Goal: Task Accomplishment & Management: Complete application form

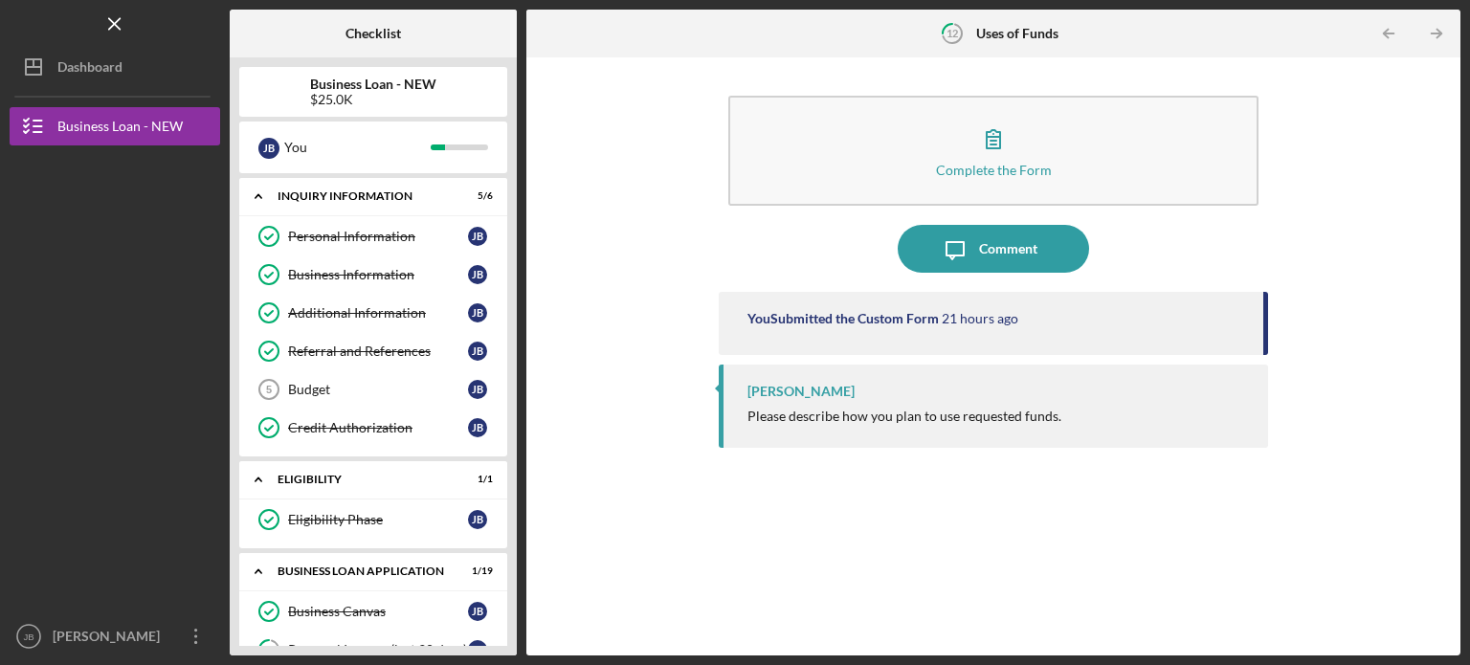
scroll to position [811, 0]
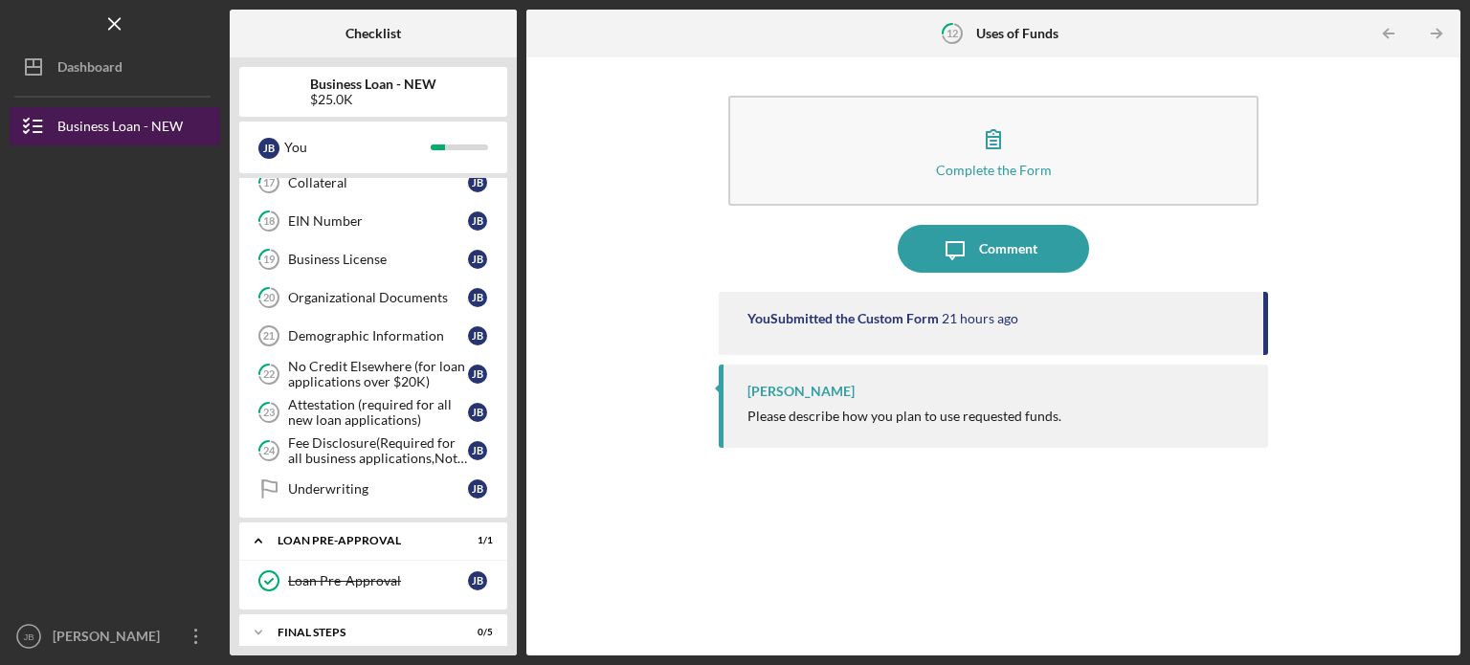
click at [135, 121] on div "Business Loan - NEW" at bounding box center [119, 128] width 125 height 43
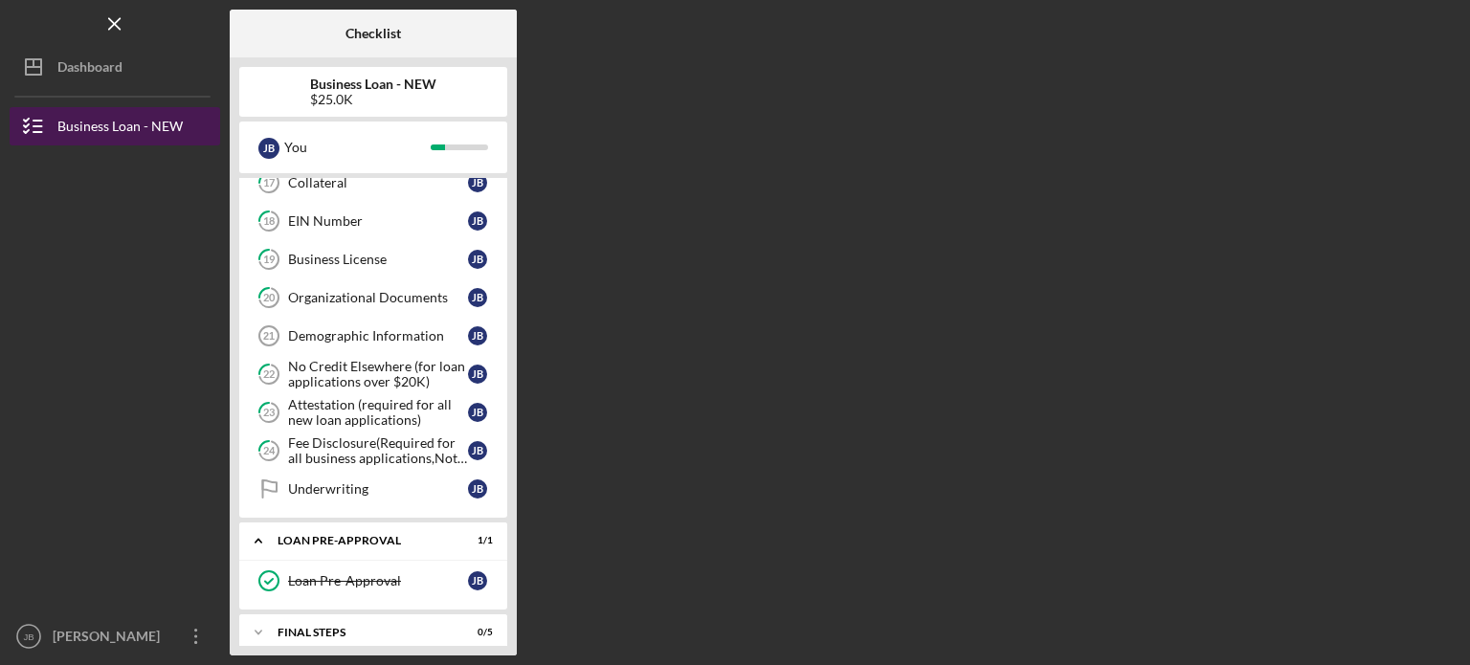
click at [135, 121] on div "Business Loan - NEW" at bounding box center [119, 128] width 125 height 43
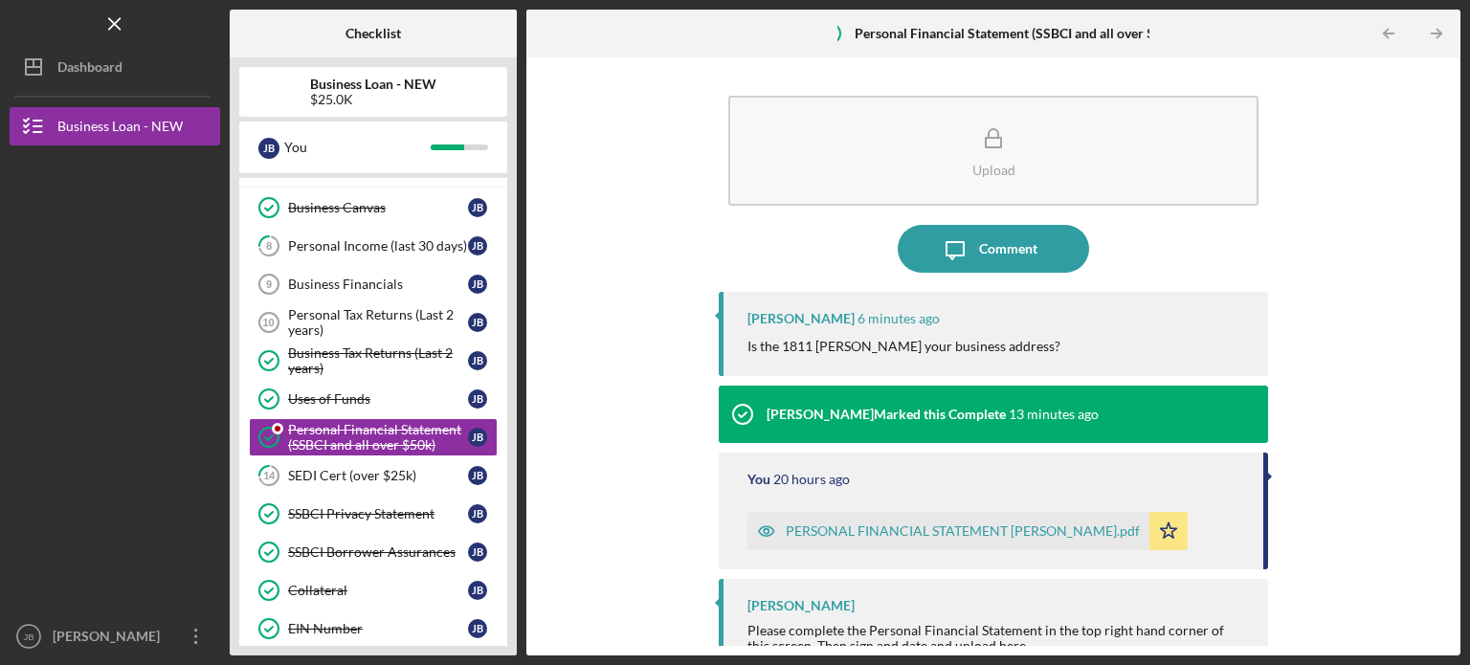
scroll to position [359, 0]
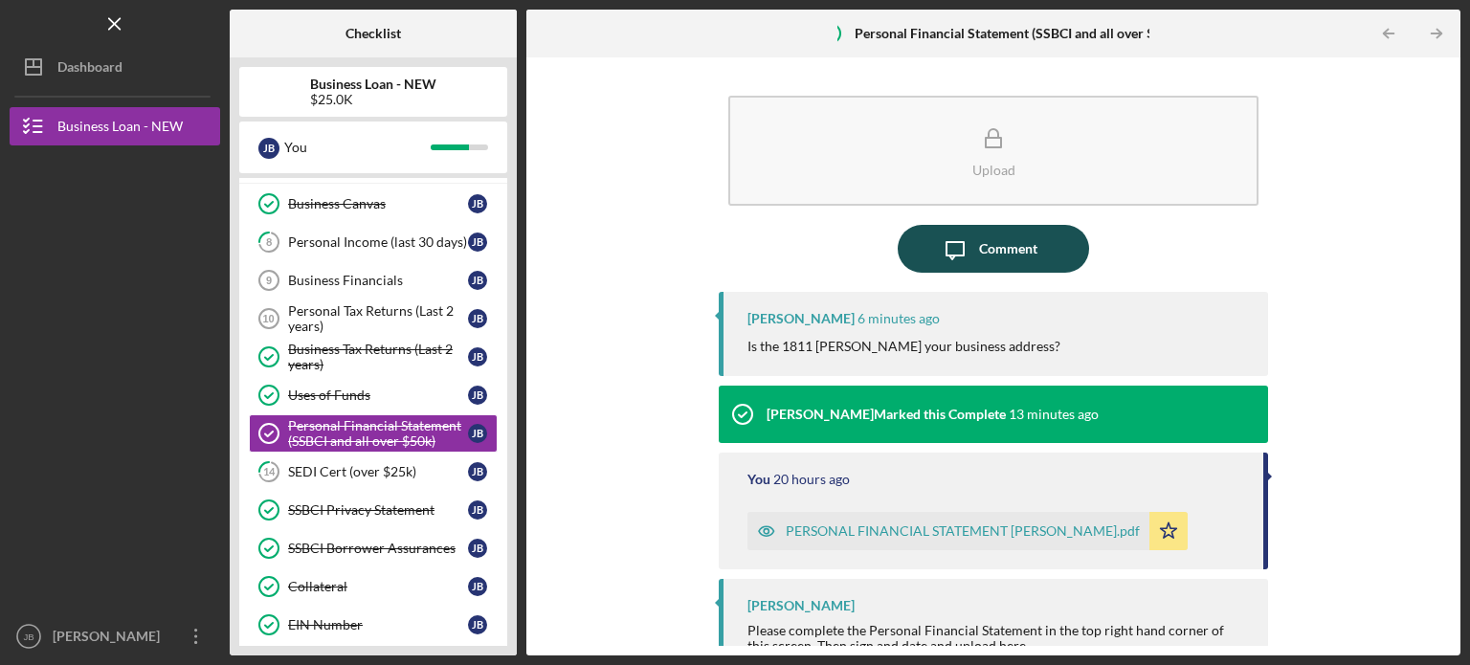
click at [998, 242] on div "Comment" at bounding box center [1008, 249] width 58 height 48
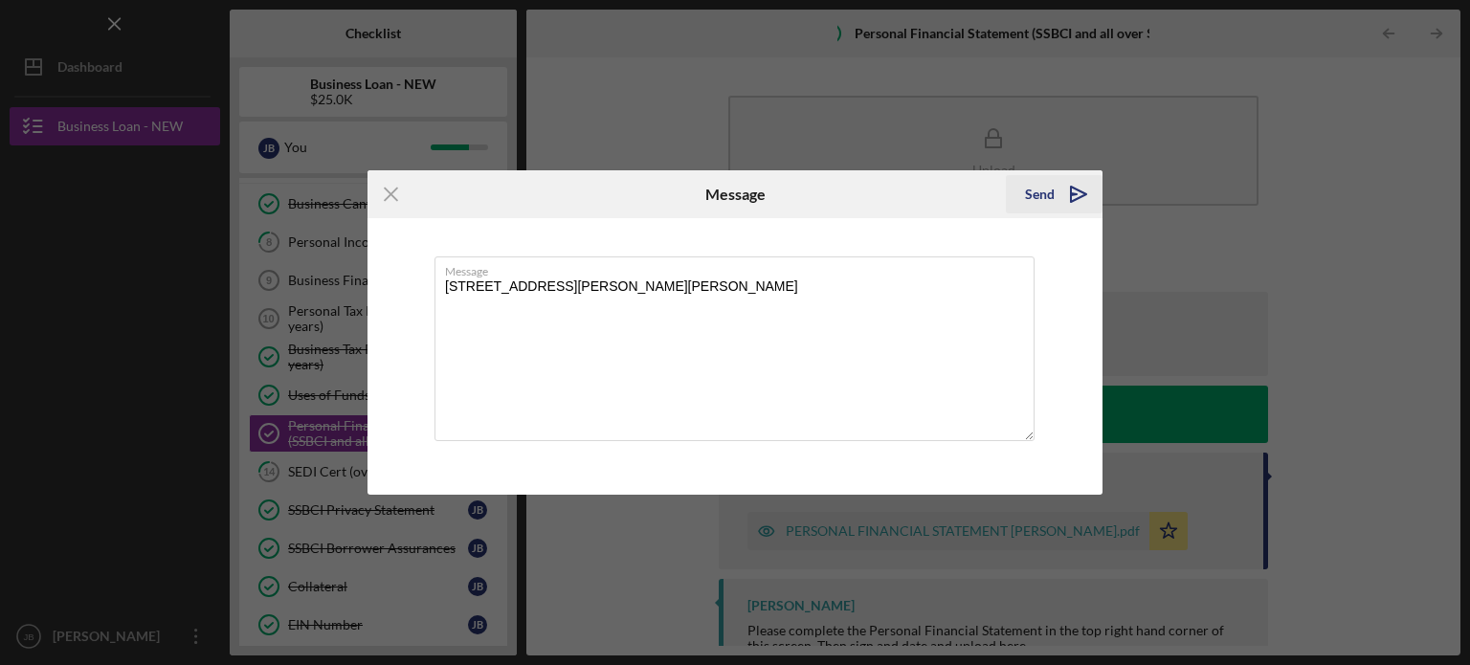
type textarea "1811 Sherman Drive #5 St. Charles Mo 63303"
click at [1054, 187] on button "Send Icon/icon-invite-send" at bounding box center [1054, 194] width 97 height 38
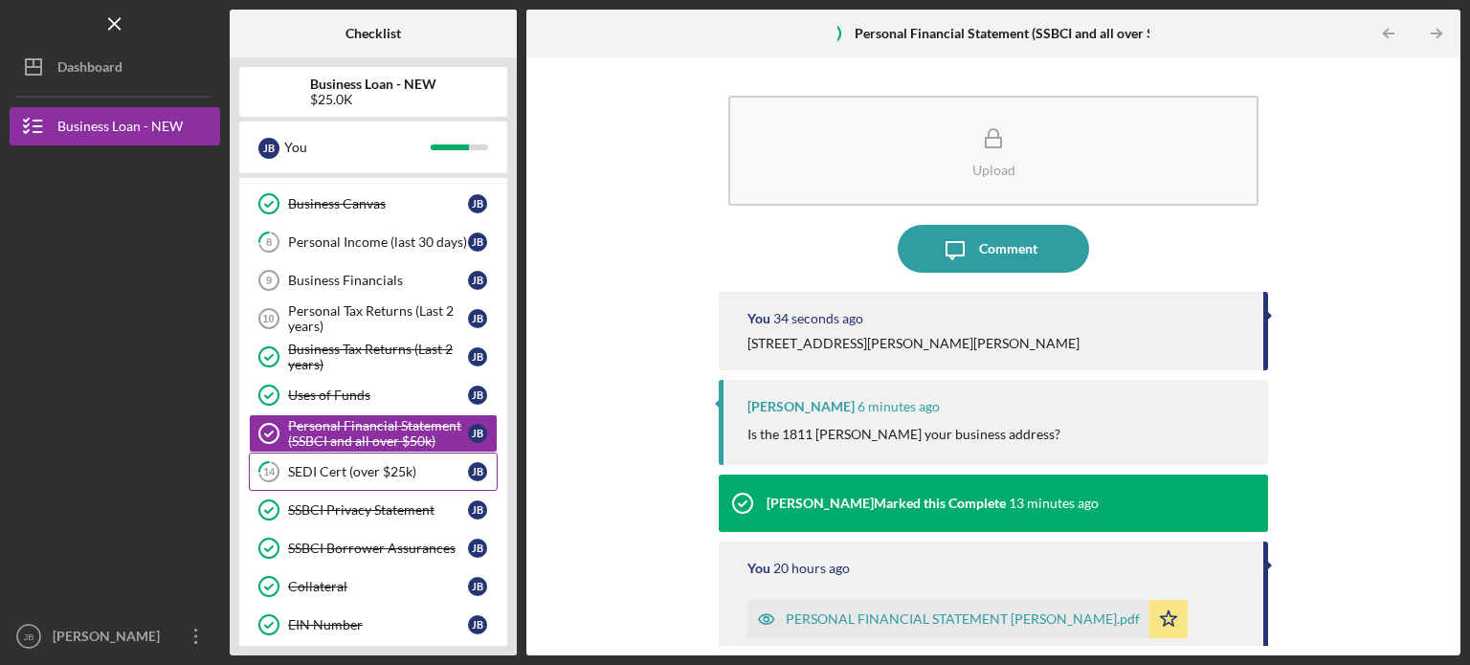
click at [360, 464] on div "SEDI Cert (over $25k)" at bounding box center [378, 471] width 180 height 15
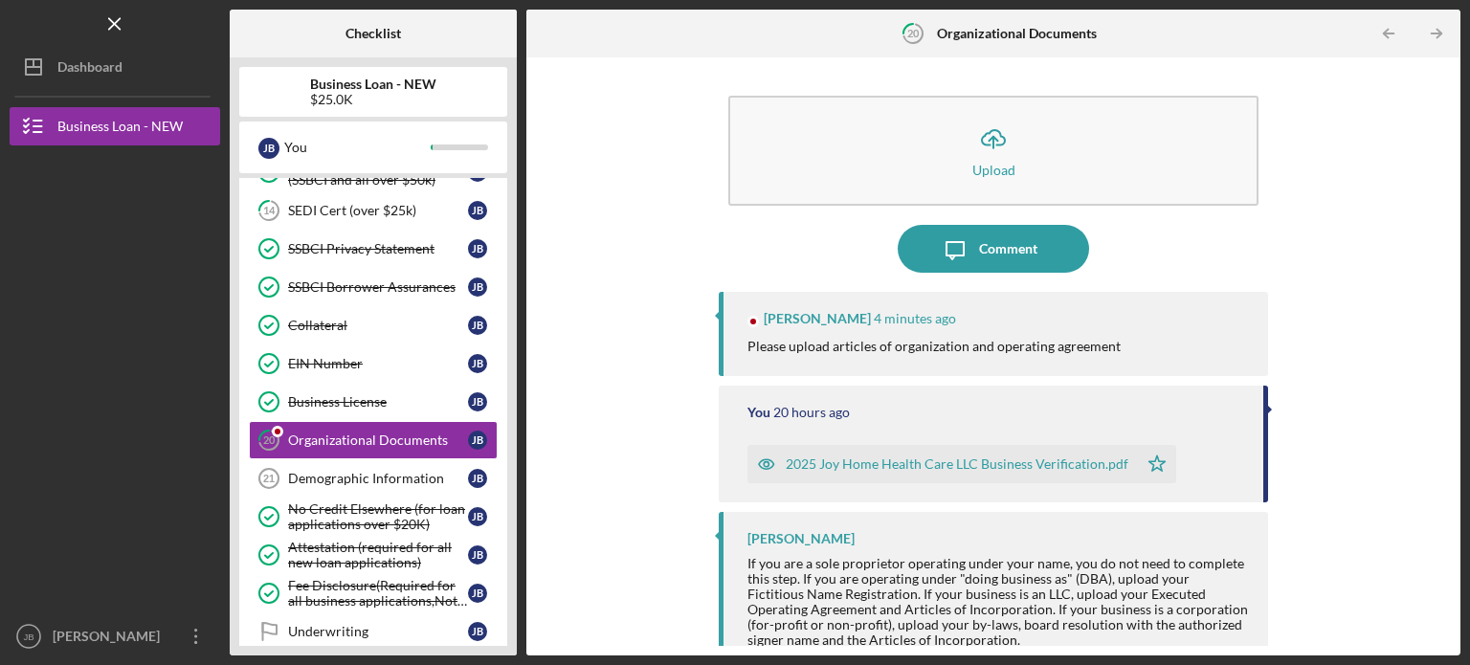
scroll to position [624, 0]
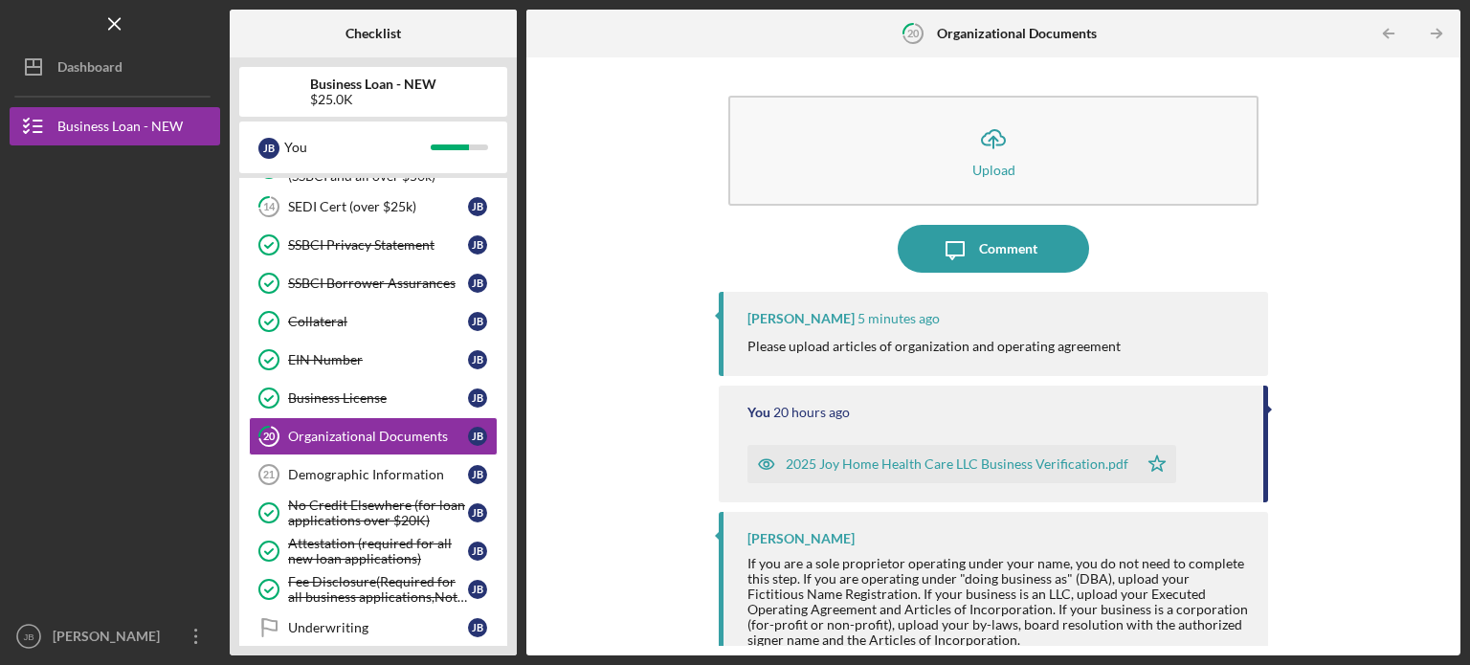
click at [871, 460] on div "2025 Joy Home Health Care LLC Business Verification.pdf" at bounding box center [956, 463] width 343 height 15
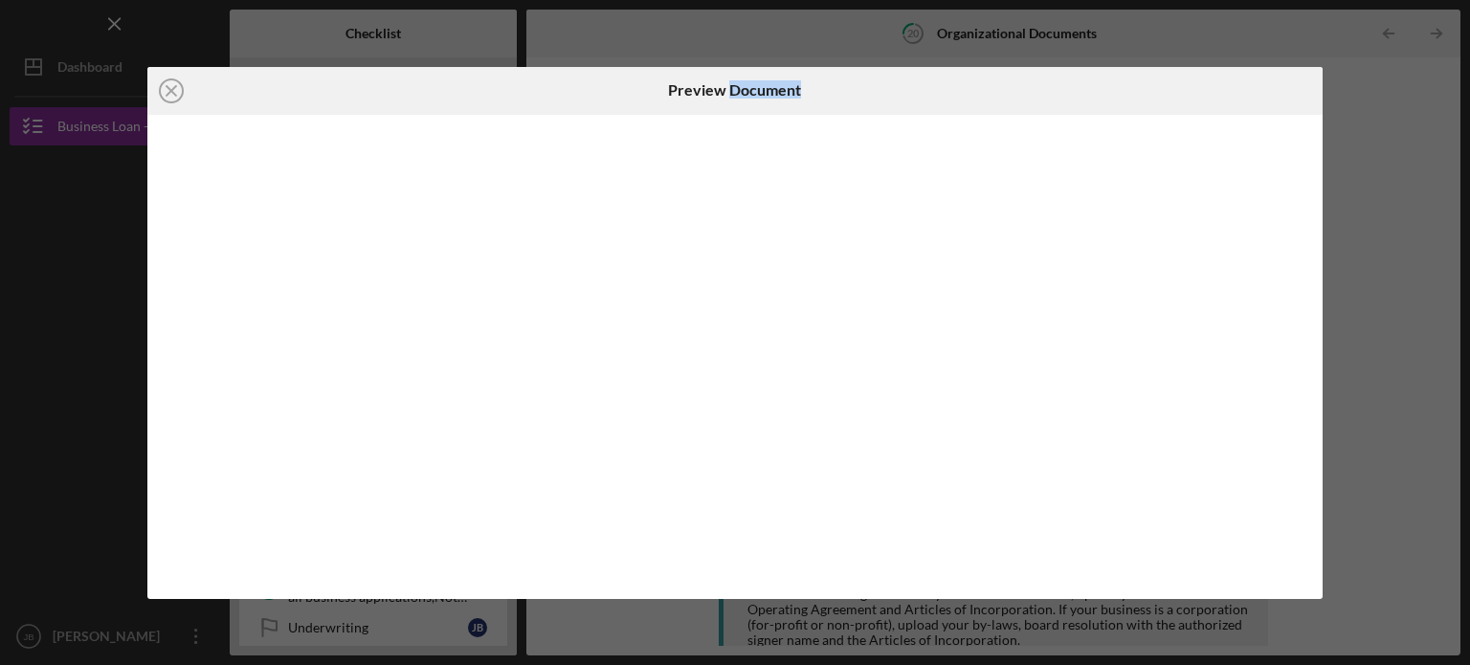
click at [871, 460] on div at bounding box center [735, 357] width 1176 height 484
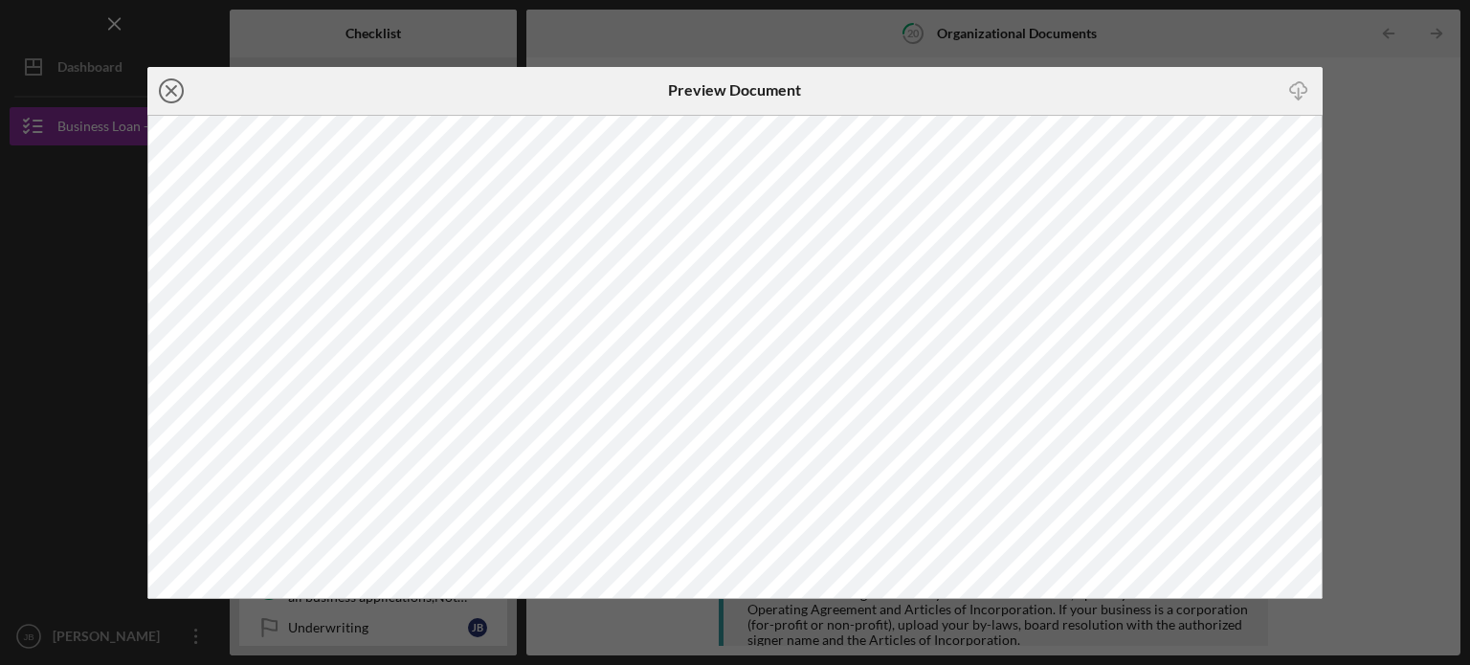
click at [170, 90] on line at bounding box center [171, 91] width 10 height 10
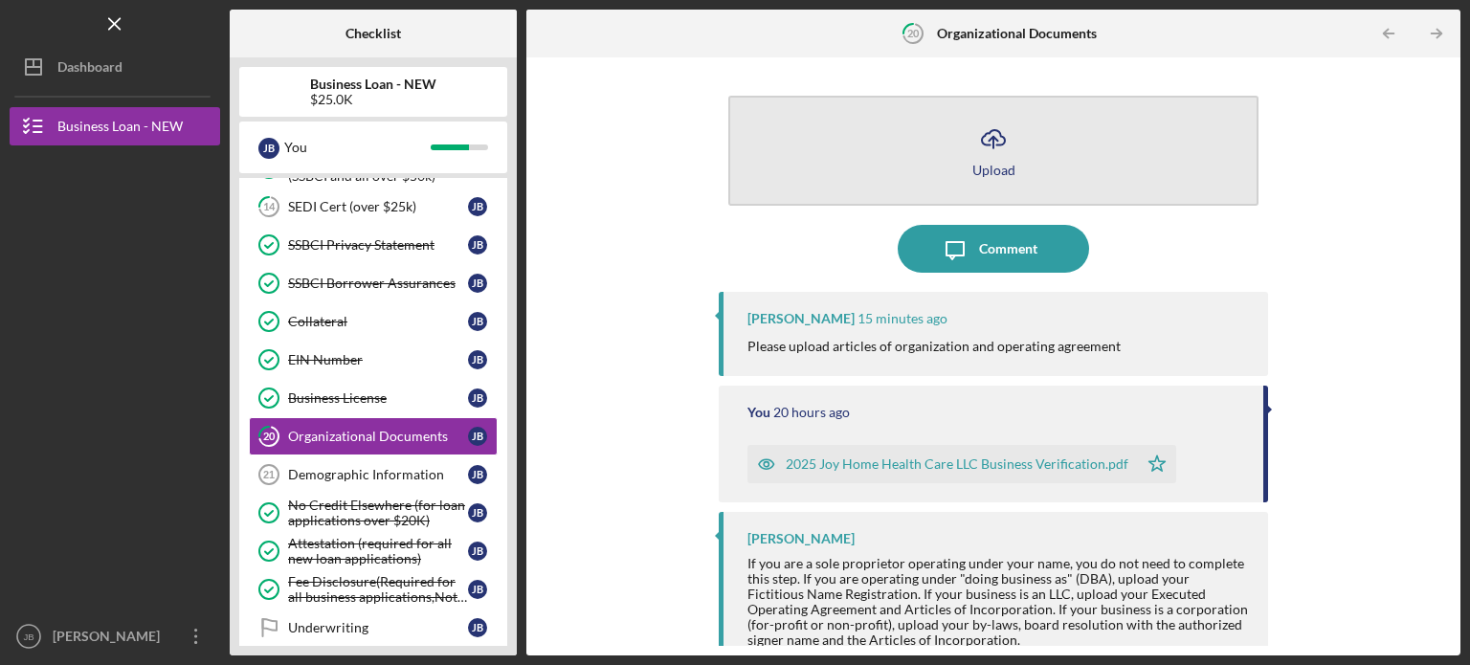
click at [996, 144] on icon "Icon/Upload" at bounding box center [993, 139] width 48 height 48
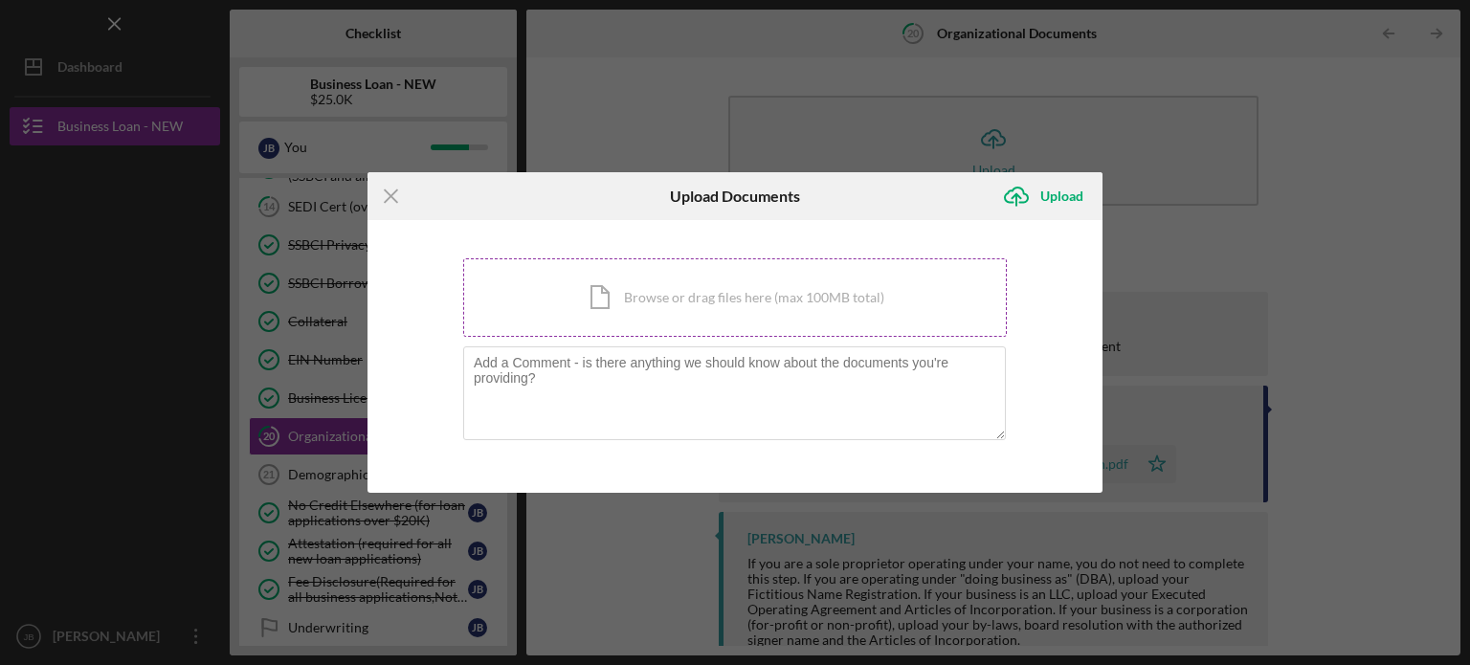
click at [718, 299] on div "Icon/Document Browse or drag files here (max 100MB total) Tap to choose files o…" at bounding box center [734, 297] width 543 height 78
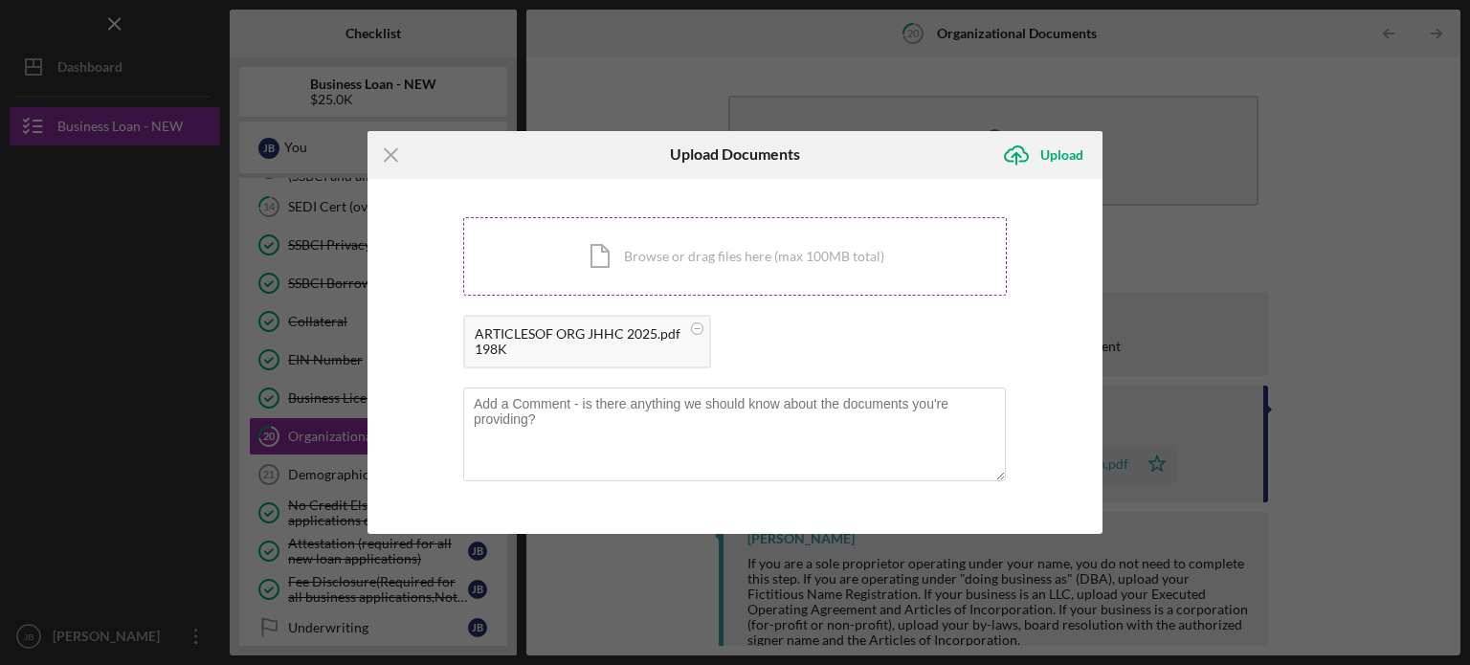
click at [765, 248] on div "Icon/Document Browse or drag files here (max 100MB total) Tap to choose files o…" at bounding box center [734, 256] width 543 height 78
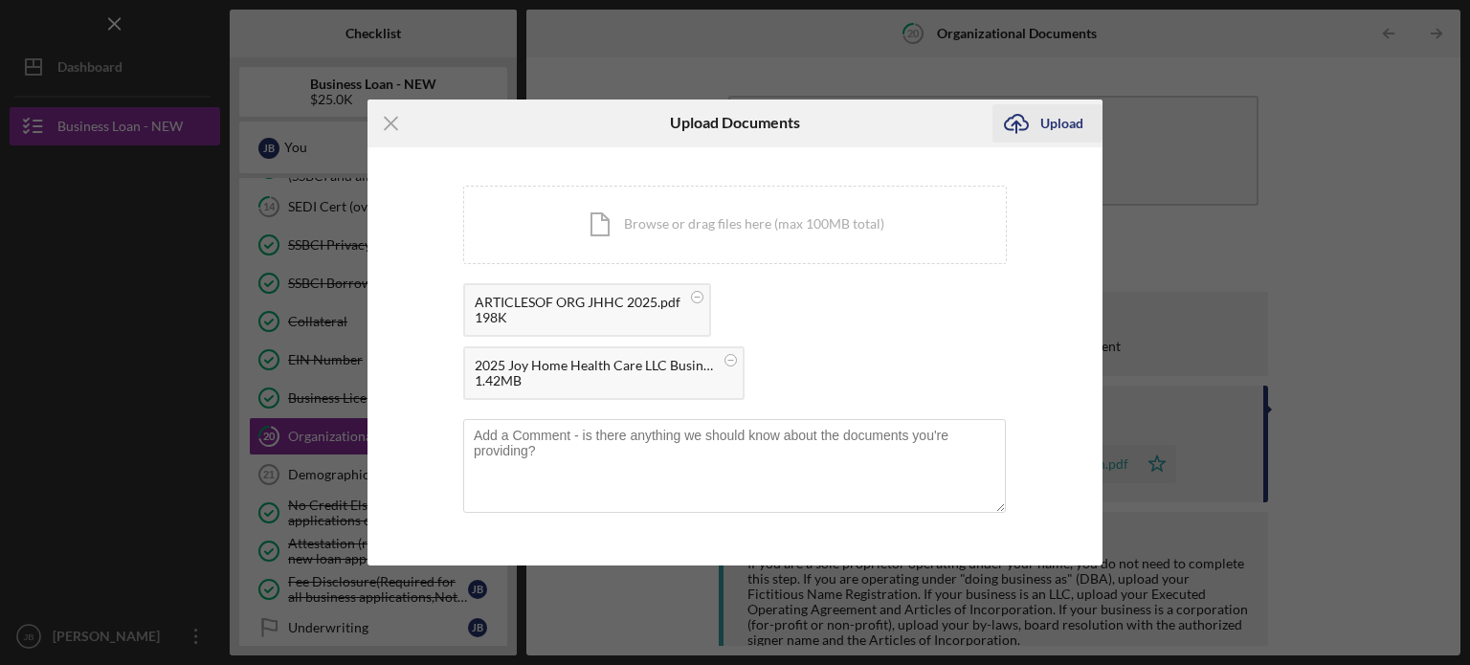
click at [1047, 121] on div "Upload" at bounding box center [1061, 123] width 43 height 38
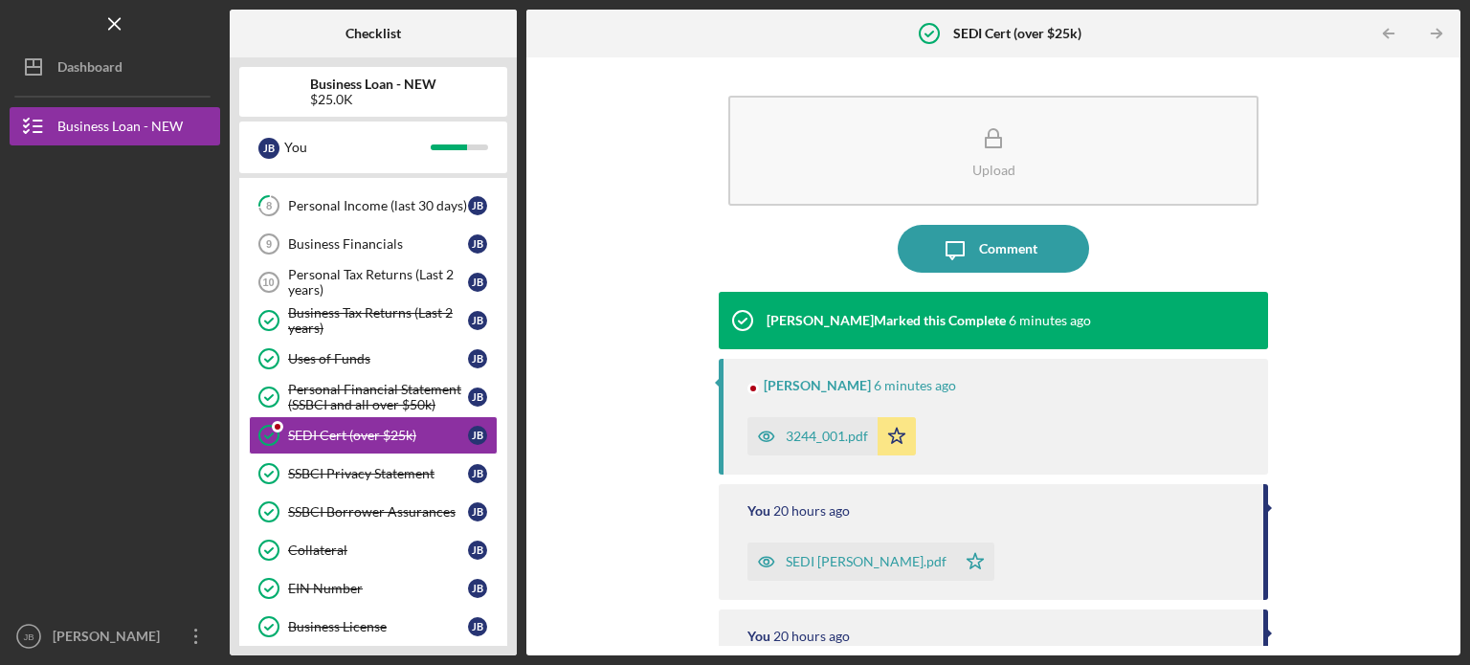
scroll to position [396, 0]
drag, startPoint x: 1450, startPoint y: 182, endPoint x: 1457, endPoint y: 232, distance: 51.1
click at [1457, 232] on div "Upload Icon/Message Comment Samantha O'Rourke Marked this Complete 6 minutes ag…" at bounding box center [993, 356] width 934 height 598
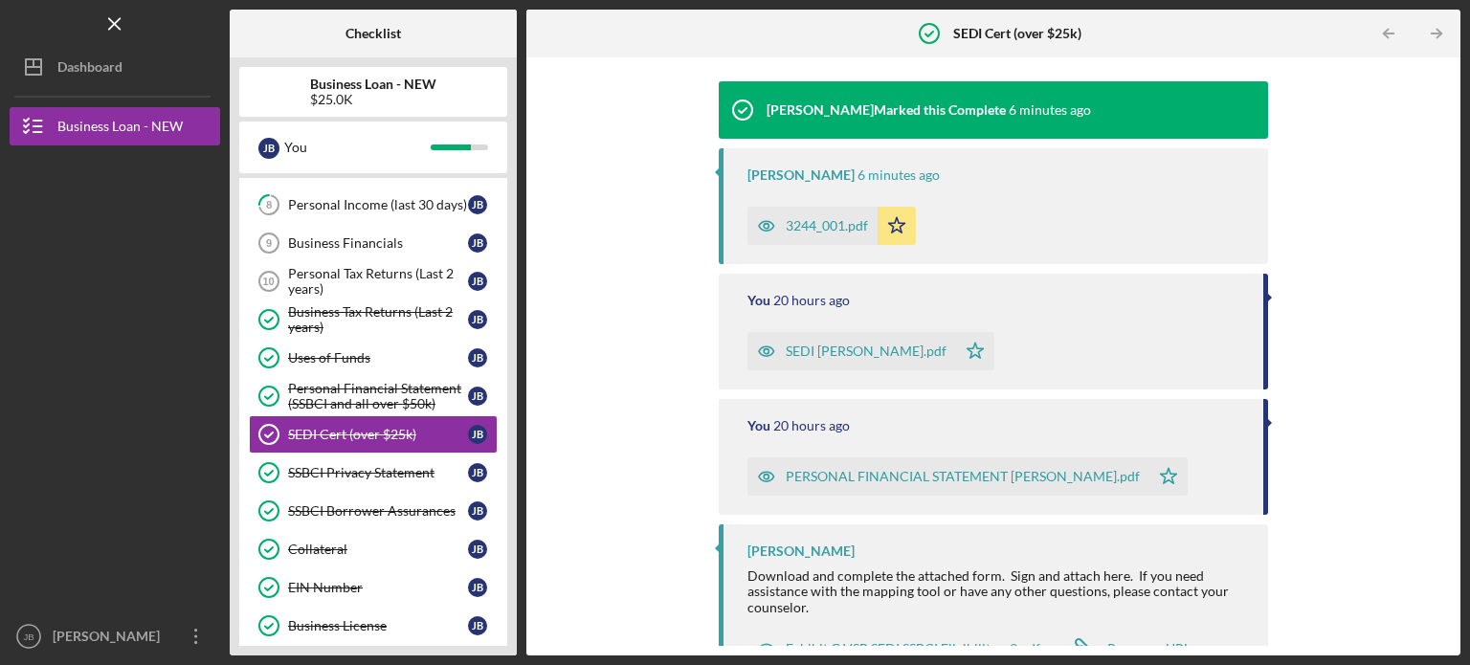
scroll to position [251, 0]
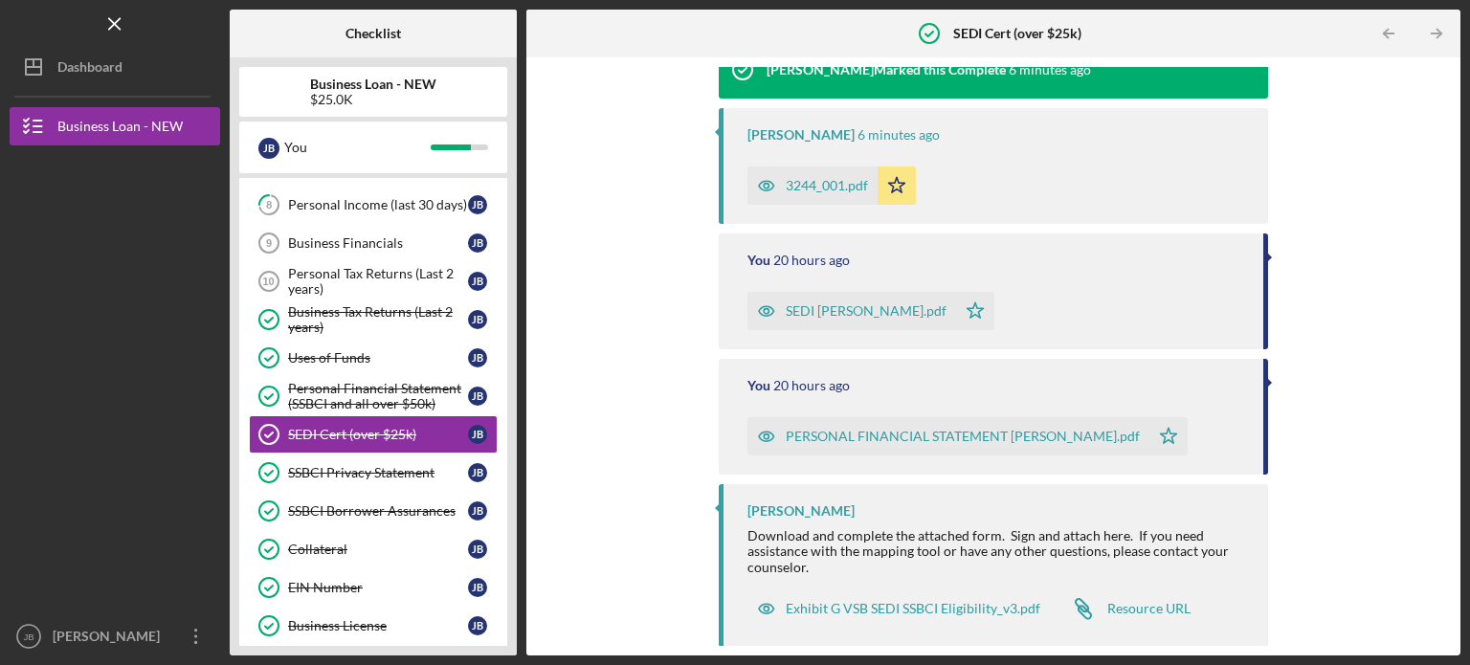
click at [821, 187] on div "3244_001.pdf" at bounding box center [826, 185] width 82 height 15
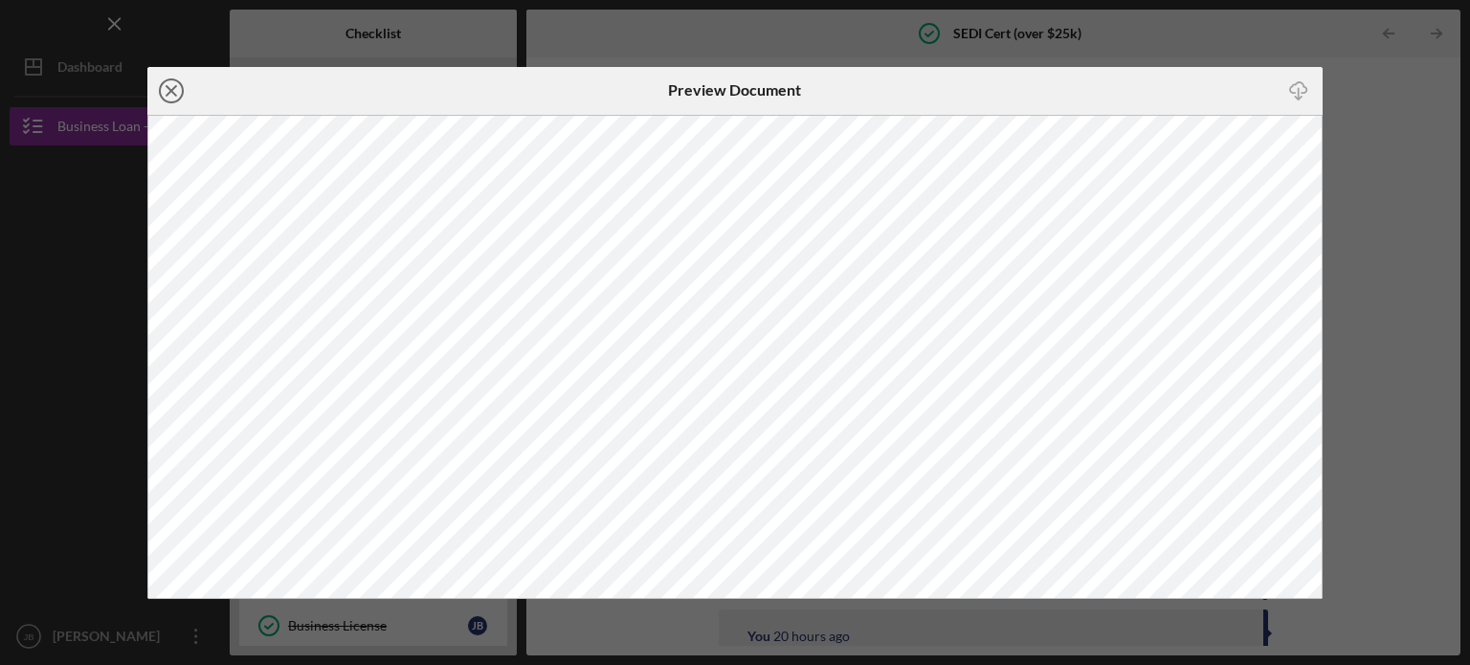
click at [169, 97] on icon "Icon/Close" at bounding box center [171, 91] width 48 height 48
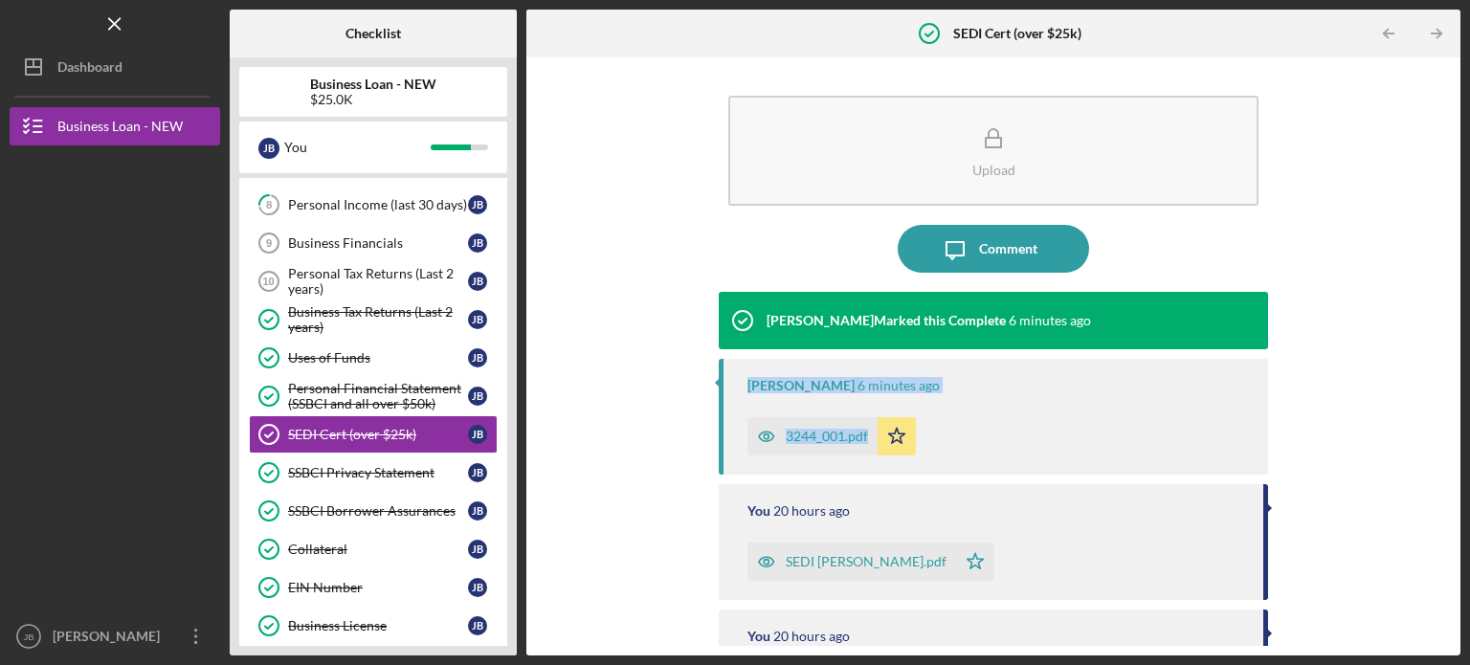
drag, startPoint x: 1454, startPoint y: 337, endPoint x: 1466, endPoint y: 412, distance: 76.4
click at [1466, 412] on div "Icon/Menu SEDI Cert (over $25k) SEDI Cert (over $25k) Checklist Business Loan -…" at bounding box center [735, 332] width 1470 height 665
click at [1397, 408] on div "Upload Icon/Message Comment Samantha O'Rourke Marked this Complete 6 minutes ag…" at bounding box center [993, 356] width 915 height 579
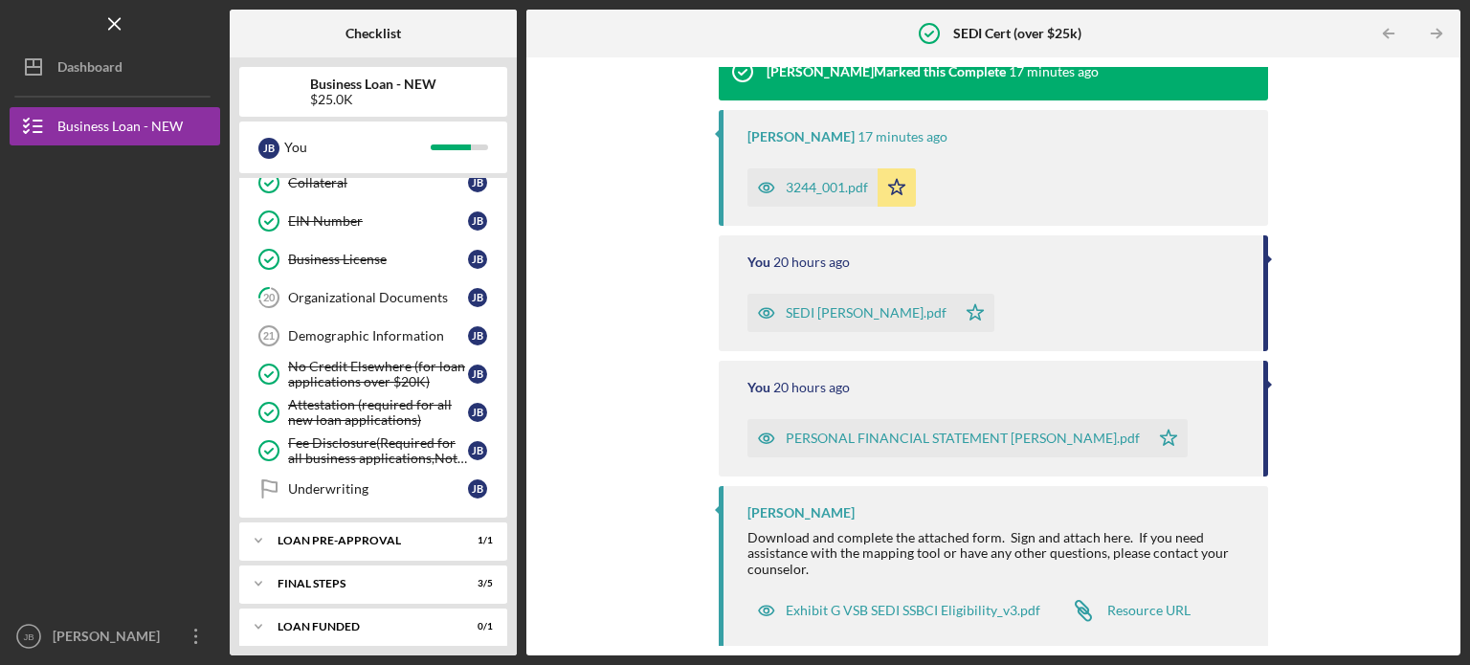
scroll to position [251, 0]
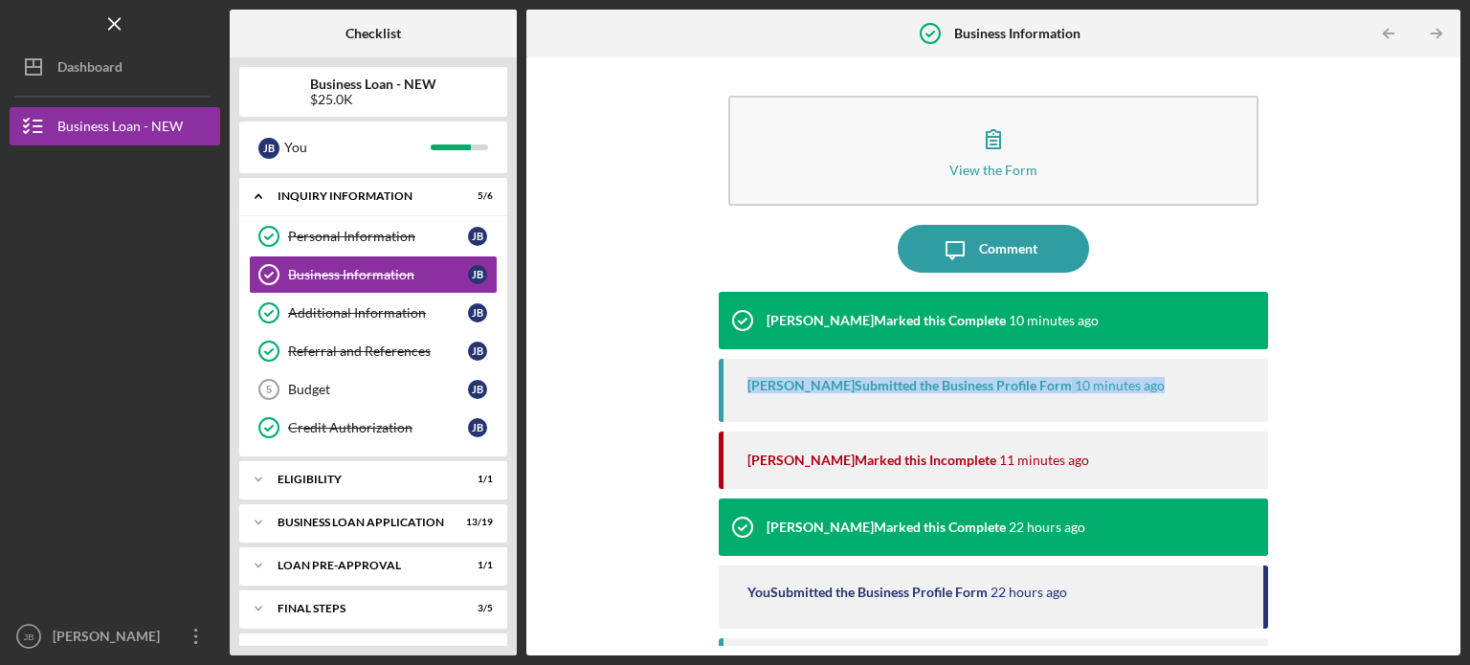
drag, startPoint x: 1450, startPoint y: 327, endPoint x: 1459, endPoint y: 420, distance: 93.2
click at [1459, 420] on div "View the Form Form Icon/Message Comment [PERSON_NAME] Marked this Complete 10 m…" at bounding box center [993, 356] width 934 height 598
click at [1344, 319] on div "View the Form Form Icon/Message Comment Samantha O'Rourke Marked this Complete …" at bounding box center [993, 356] width 915 height 579
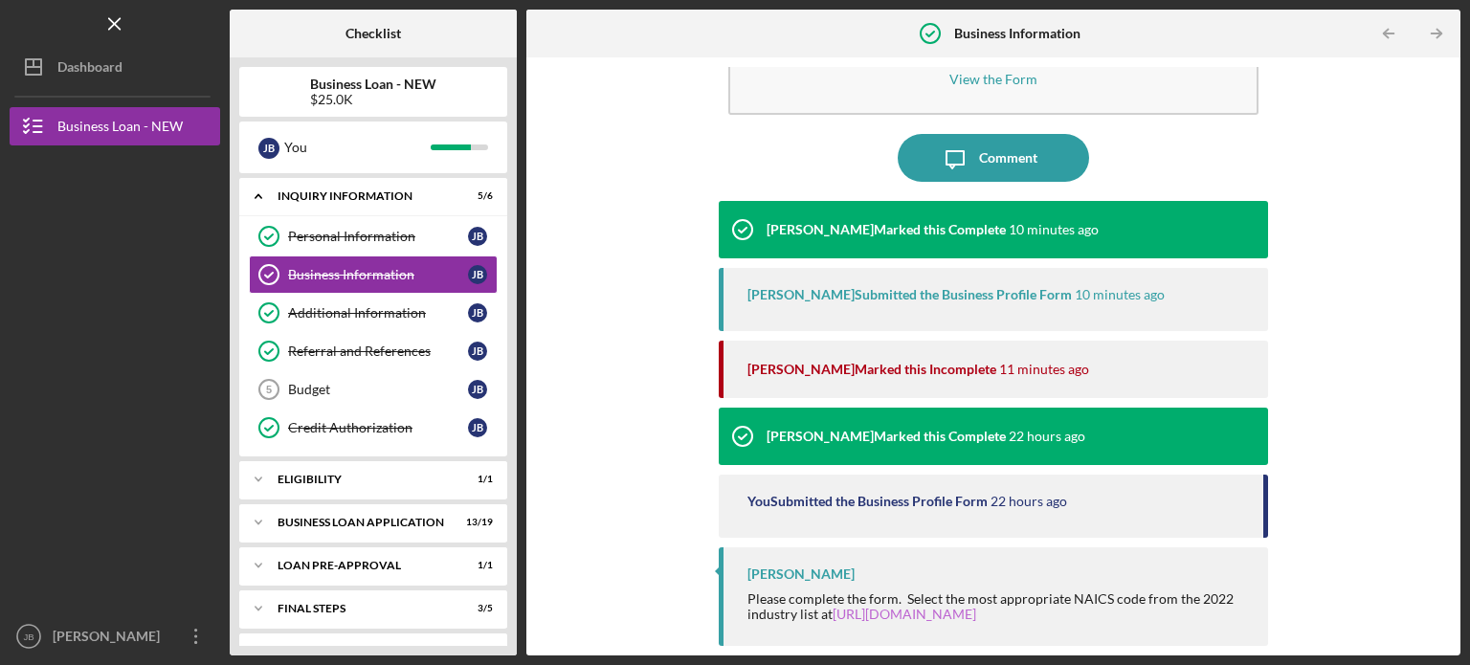
click at [925, 615] on link "[URL][DOMAIN_NAME]" at bounding box center [904, 614] width 144 height 16
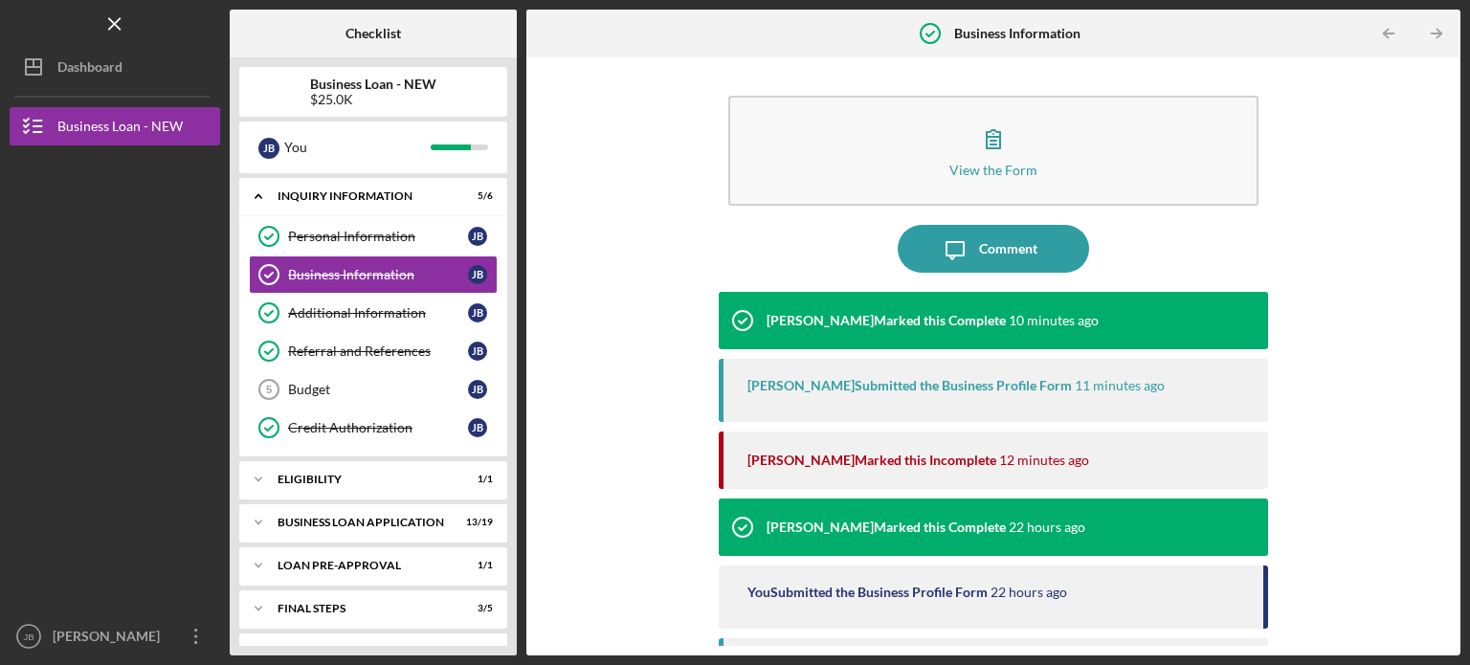
scroll to position [91, 0]
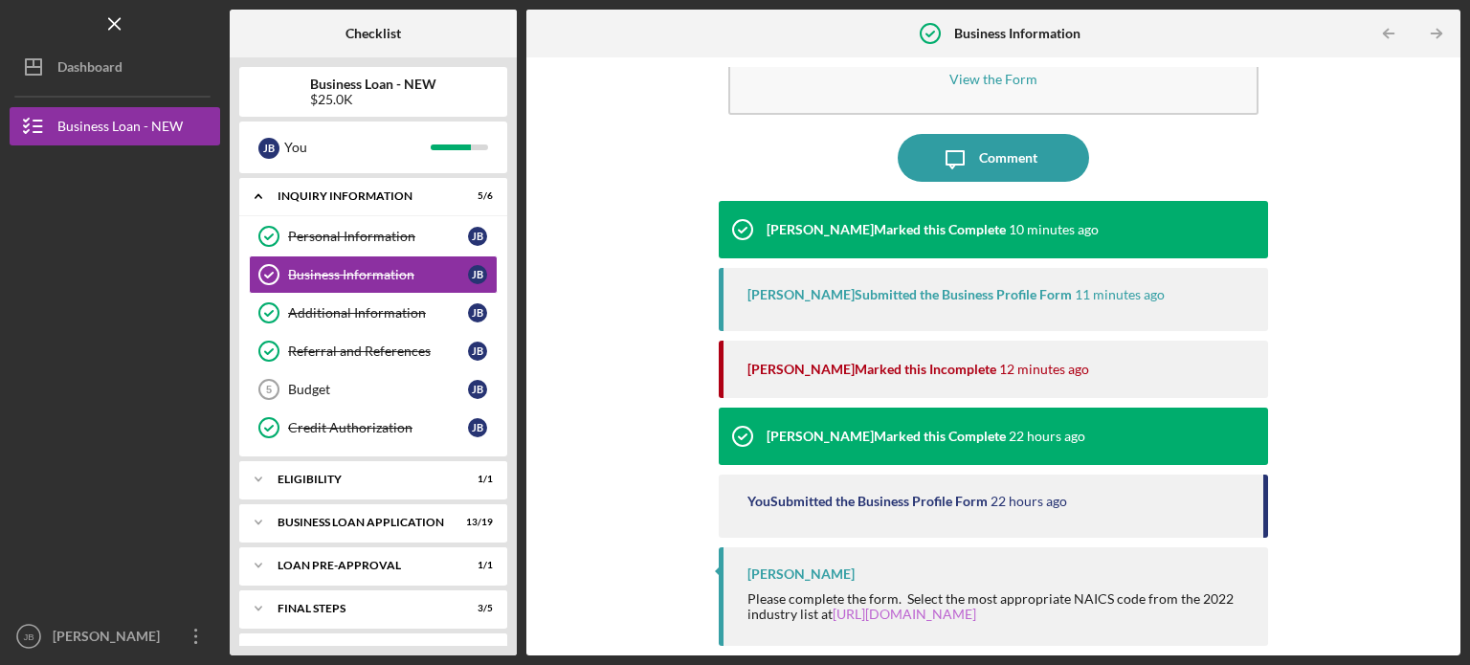
click at [880, 610] on link "[URL][DOMAIN_NAME]" at bounding box center [904, 614] width 144 height 16
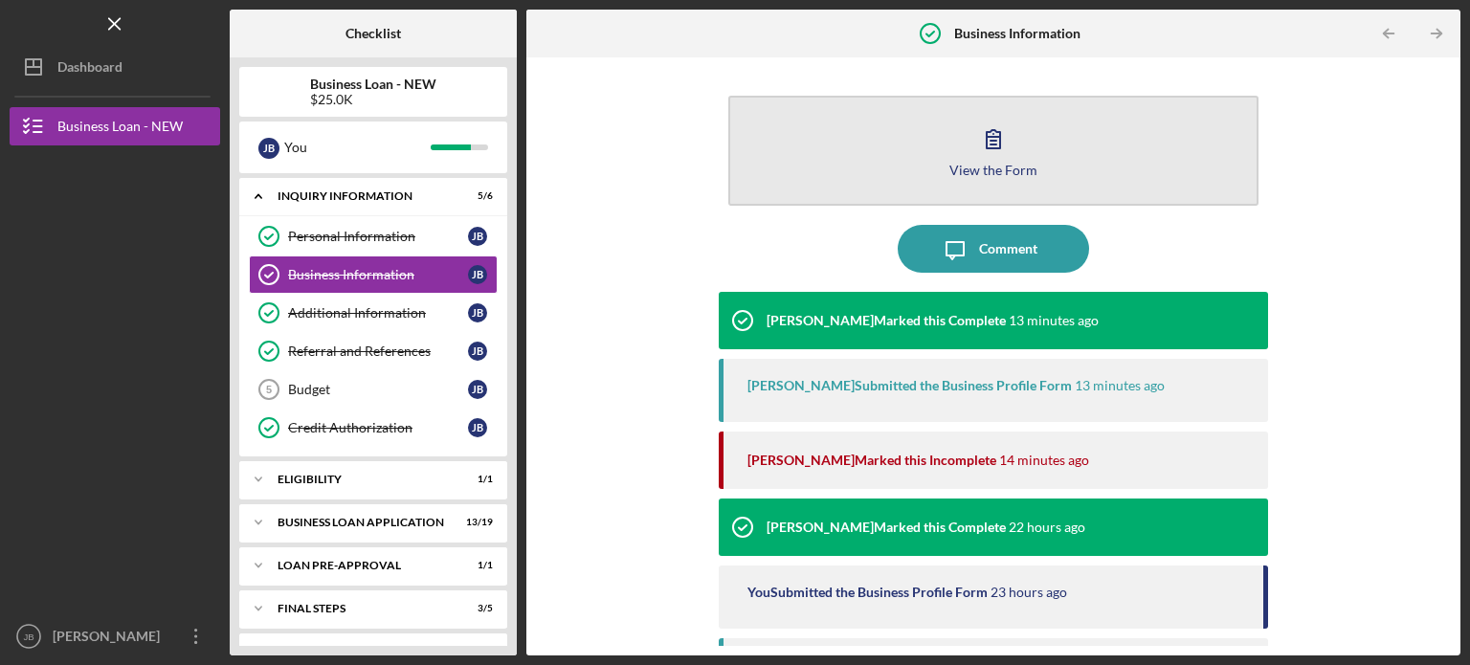
click at [986, 138] on icon "button" at bounding box center [992, 139] width 13 height 18
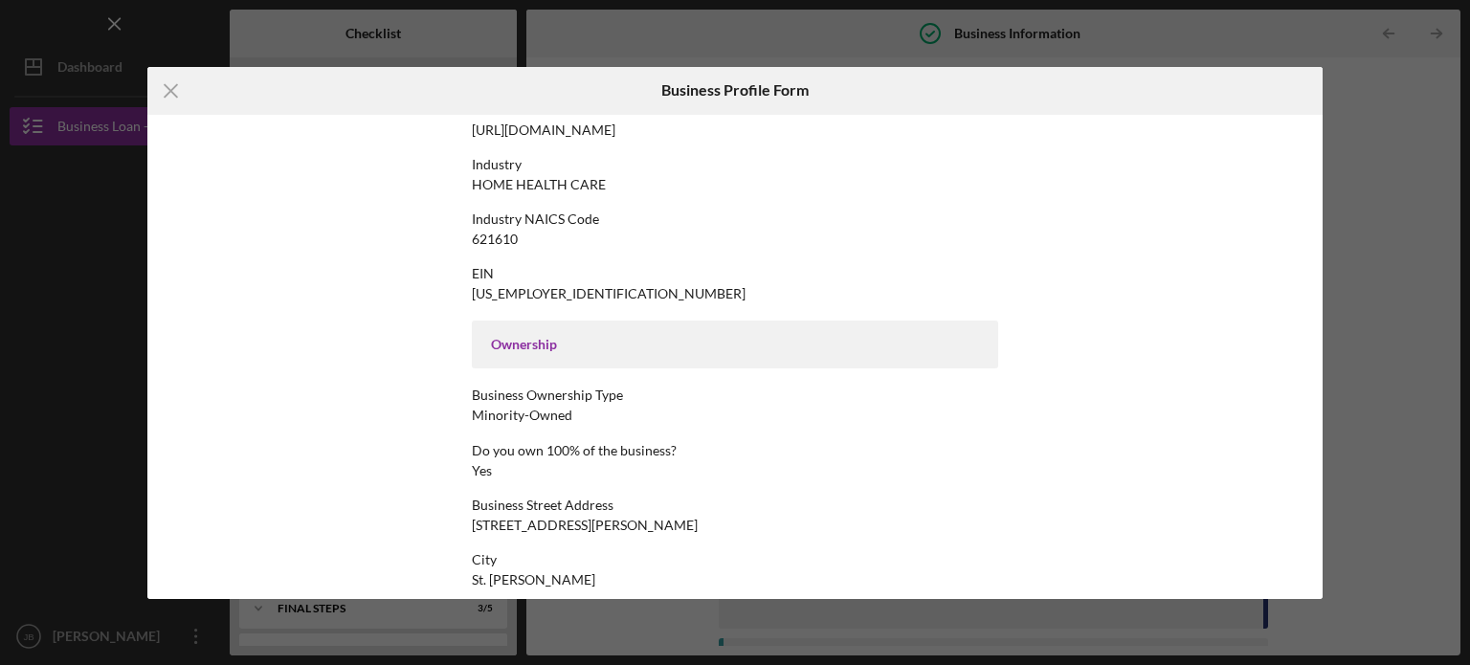
scroll to position [837, 0]
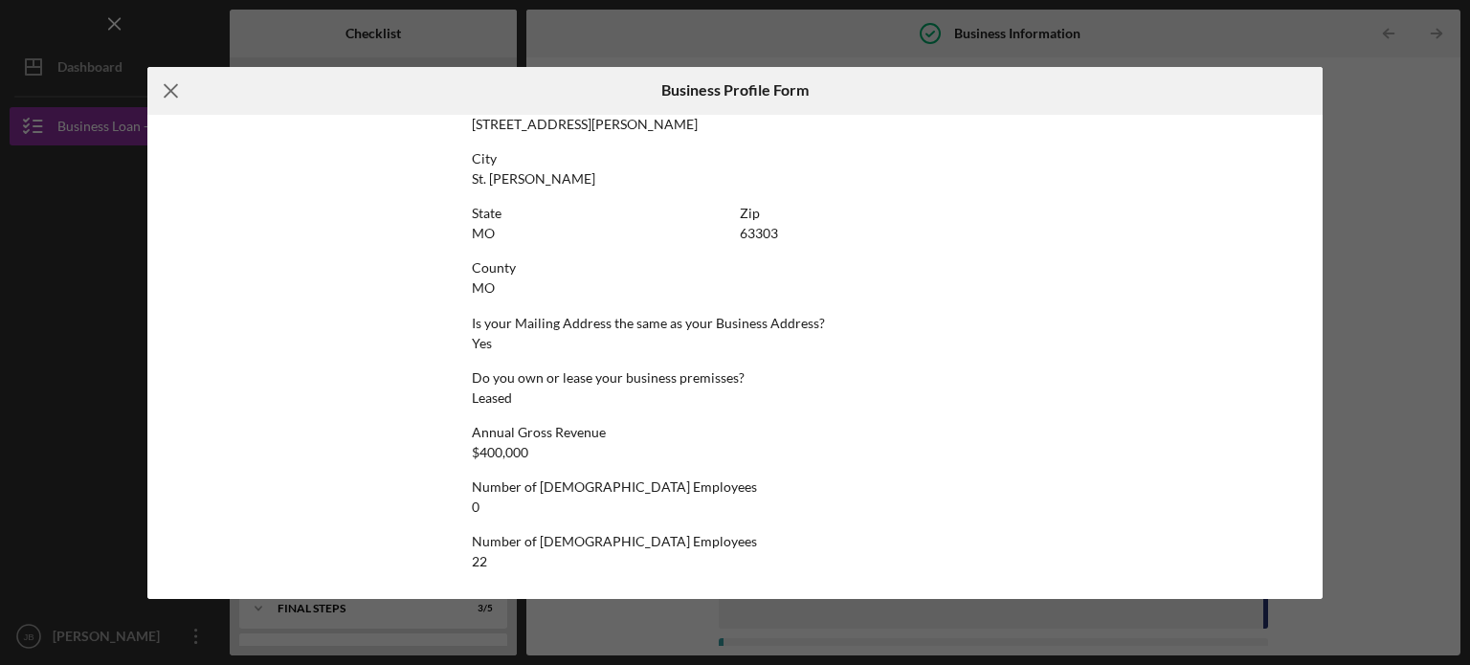
click at [166, 82] on icon "Icon/Menu Close" at bounding box center [171, 91] width 48 height 48
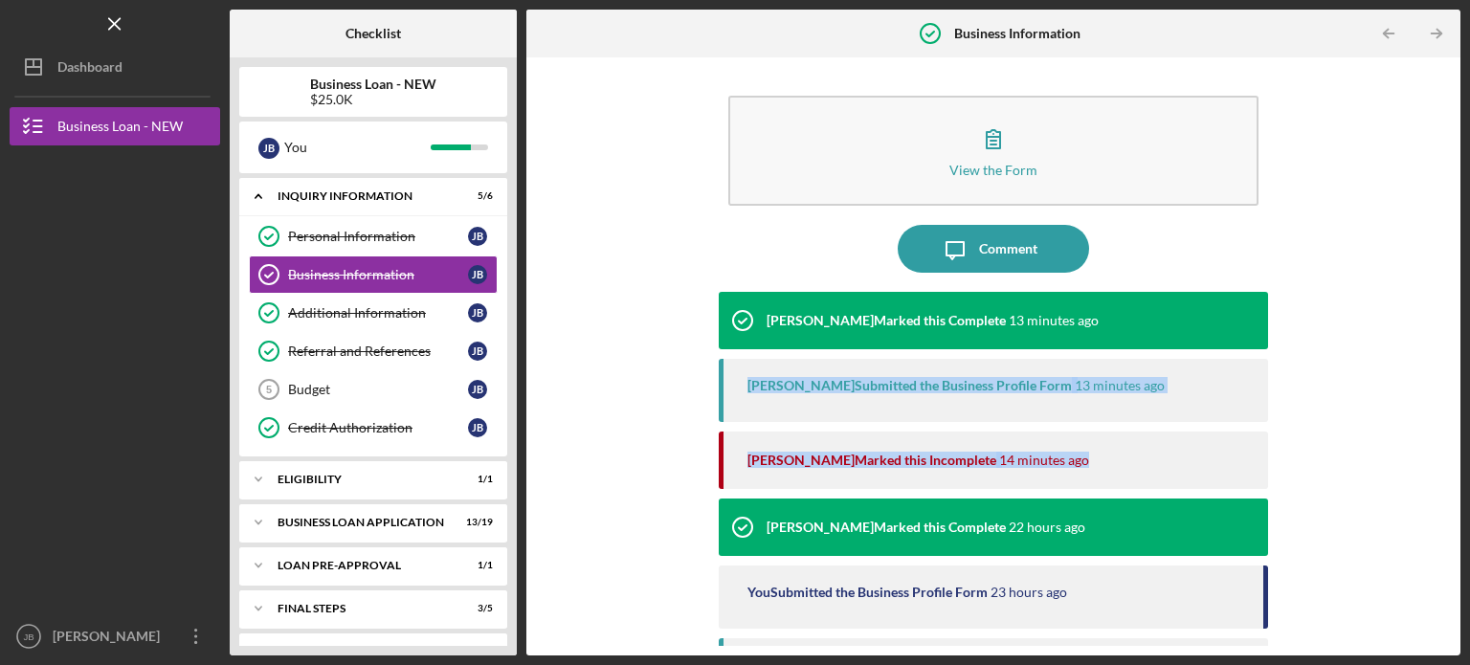
drag, startPoint x: 1442, startPoint y: 293, endPoint x: 1469, endPoint y: 451, distance: 160.1
click at [1469, 451] on div "Icon/Menu Business Information Business Information Checklist Business Loan - N…" at bounding box center [735, 332] width 1470 height 665
click at [1359, 391] on div "View the Form Form Icon/Message Comment [PERSON_NAME] Marked this Complete 13 m…" at bounding box center [993, 356] width 915 height 579
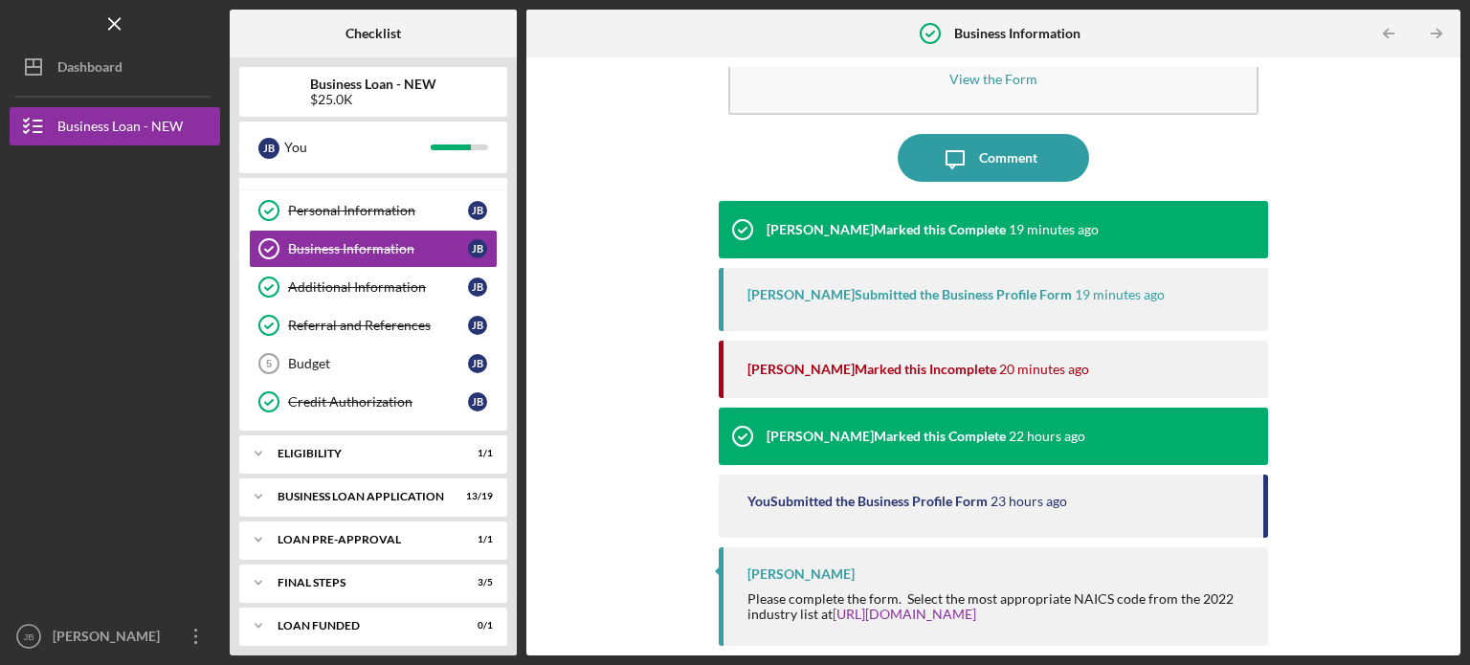
scroll to position [33, 0]
